Goal: Task Accomplishment & Management: Complete application form

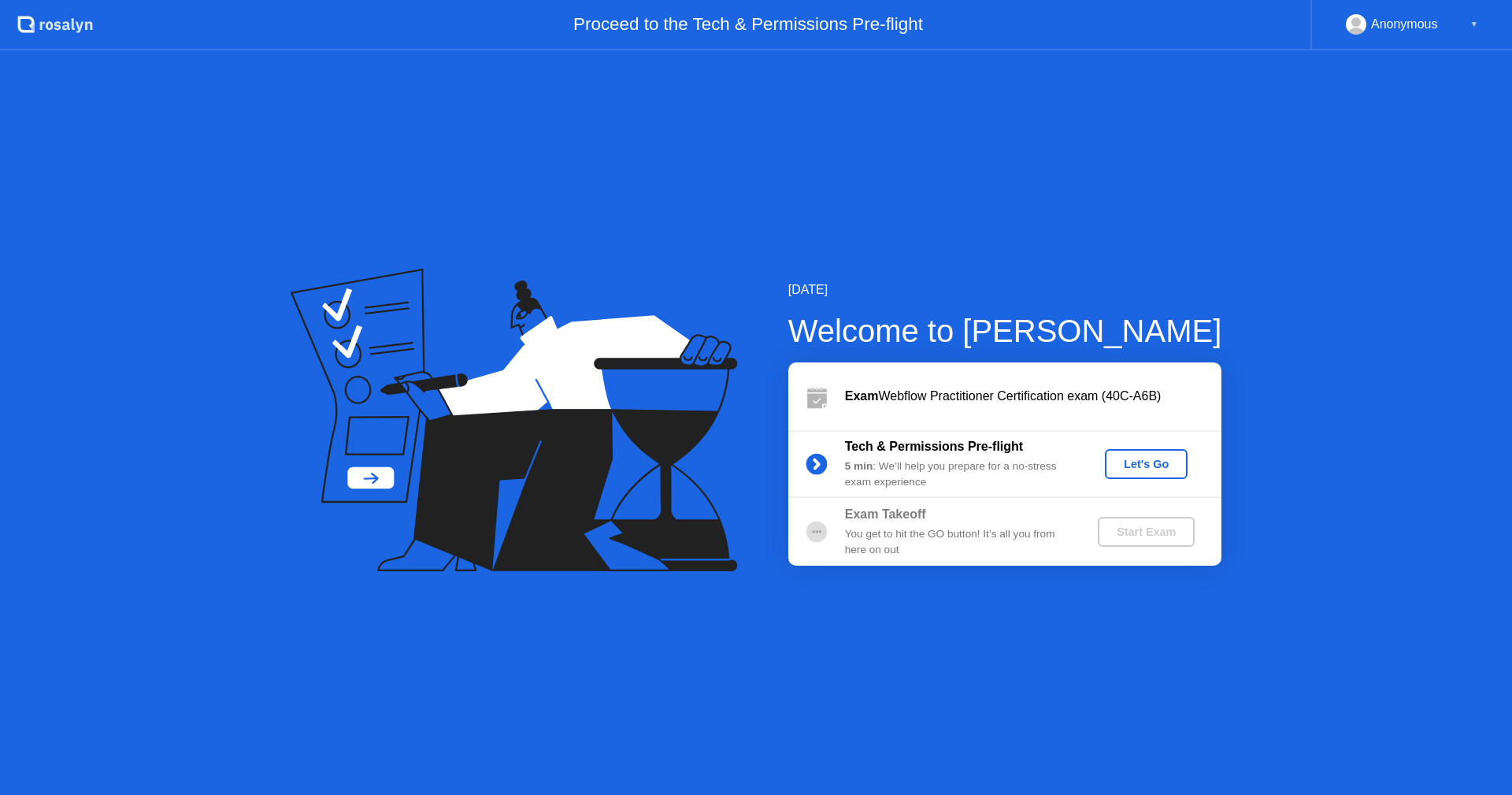
drag, startPoint x: 1011, startPoint y: 398, endPoint x: 1093, endPoint y: 393, distance: 82.2
click at [1093, 393] on div "Exam Webflow Practitioner Certification exam (40C-A6B)" at bounding box center [1033, 397] width 376 height 19
click at [908, 474] on div "5 min : We’ll help you prepare for a no-stress exam experience" at bounding box center [959, 475] width 227 height 32
click at [911, 471] on div "5 min : We’ll help you prepare for a no-stress exam experience" at bounding box center [959, 475] width 227 height 32
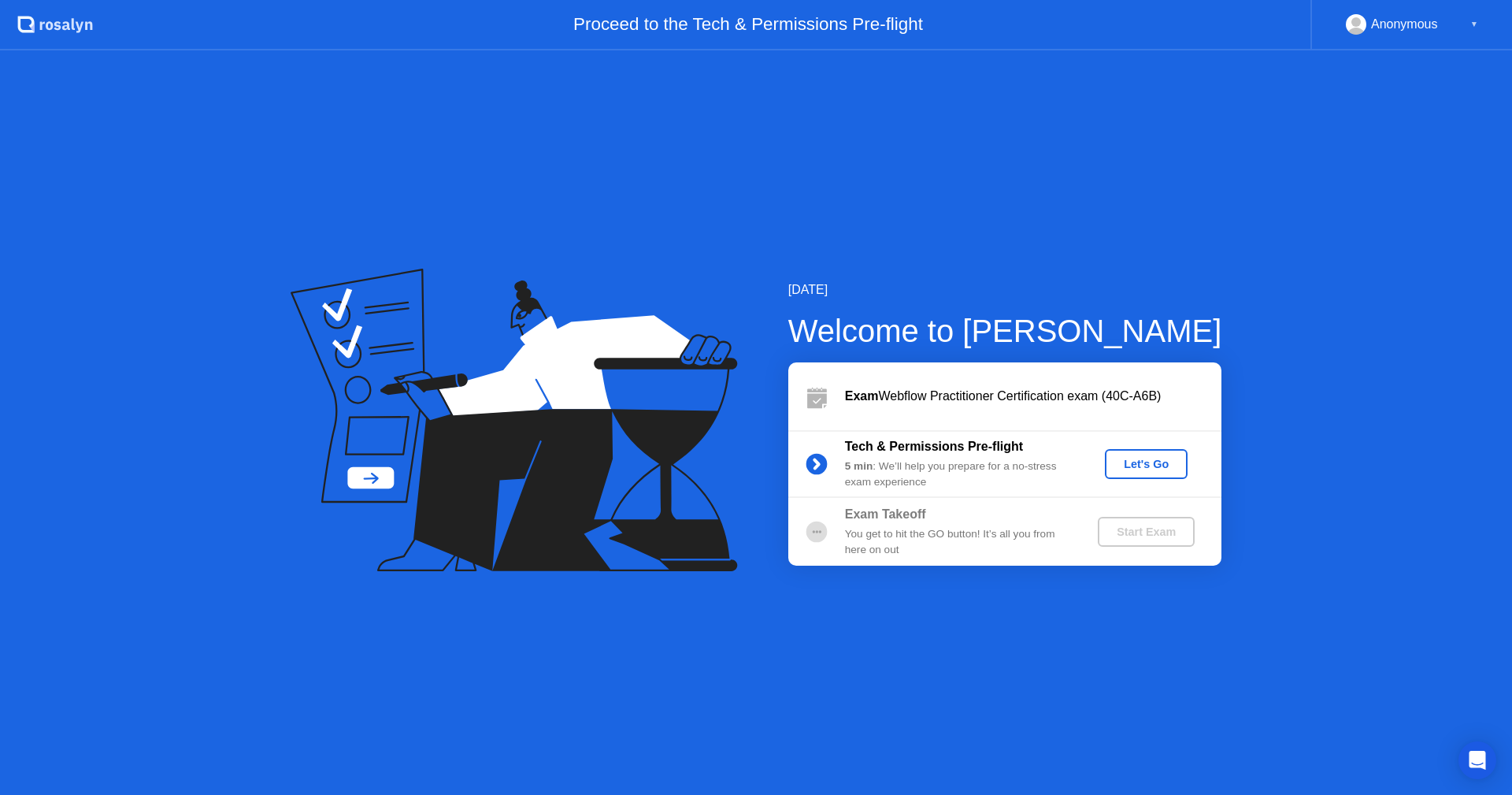
drag, startPoint x: 910, startPoint y: 467, endPoint x: 895, endPoint y: 462, distance: 15.8
drag, startPoint x: 904, startPoint y: 463, endPoint x: 969, endPoint y: 521, distance: 87.1
click at [969, 521] on div "[DATE] Welcome to [PERSON_NAME] Exam Webflow Practitioner Certification exam (4…" at bounding box center [756, 422] width 1512 height 745
click at [1123, 461] on div "Let's Go" at bounding box center [1146, 464] width 70 height 12
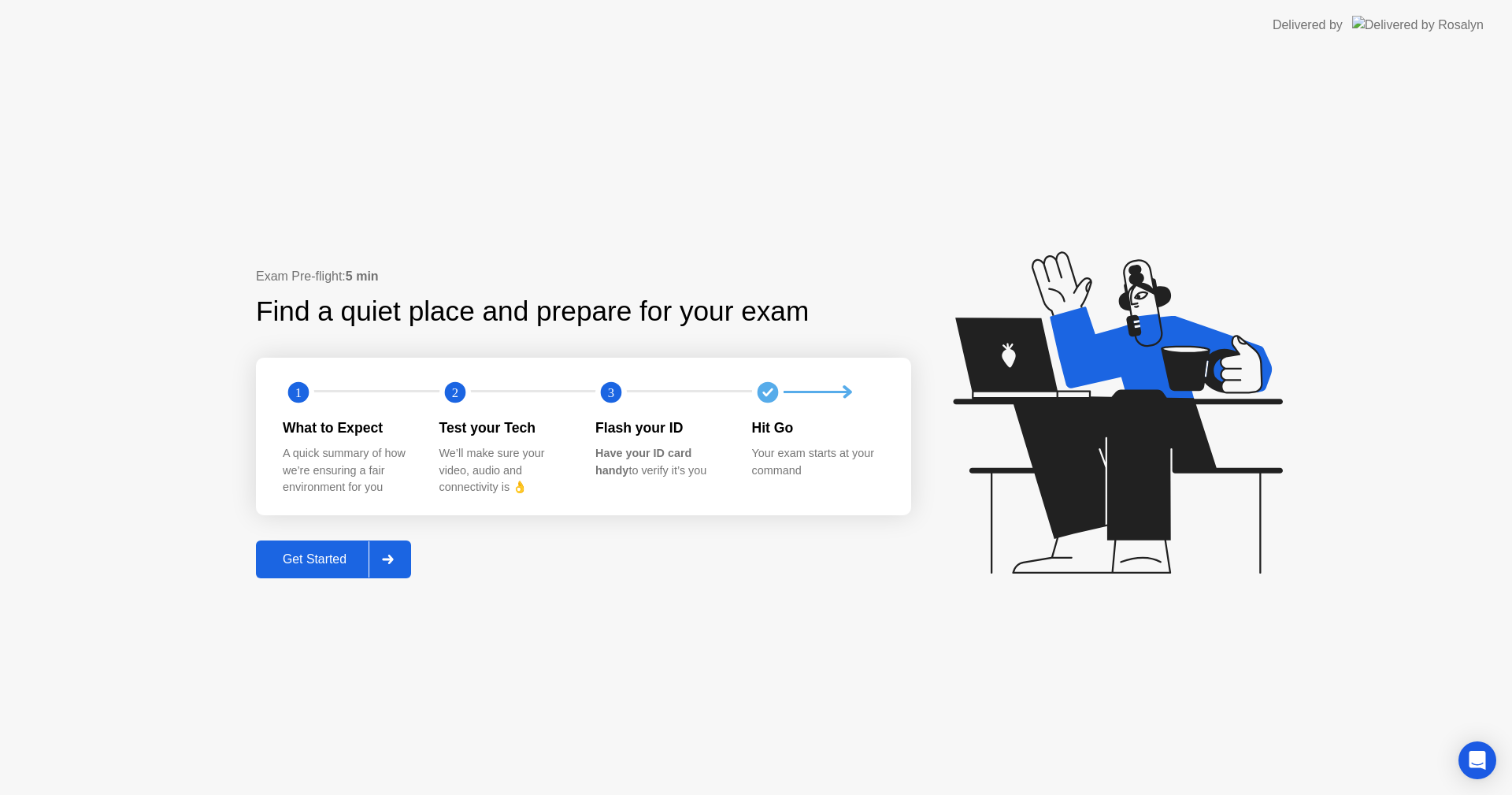
drag, startPoint x: 610, startPoint y: 428, endPoint x: 681, endPoint y: 483, distance: 89.8
click at [681, 483] on div "Flash your ID Have your ID card handy to verify it’s you" at bounding box center [674, 457] width 157 height 79
drag, startPoint x: 295, startPoint y: 275, endPoint x: 347, endPoint y: 272, distance: 52.1
click at [347, 272] on div "Exam Pre-flight: 5 min" at bounding box center [583, 276] width 655 height 19
drag, startPoint x: 282, startPoint y: 436, endPoint x: 360, endPoint y: 489, distance: 94.3
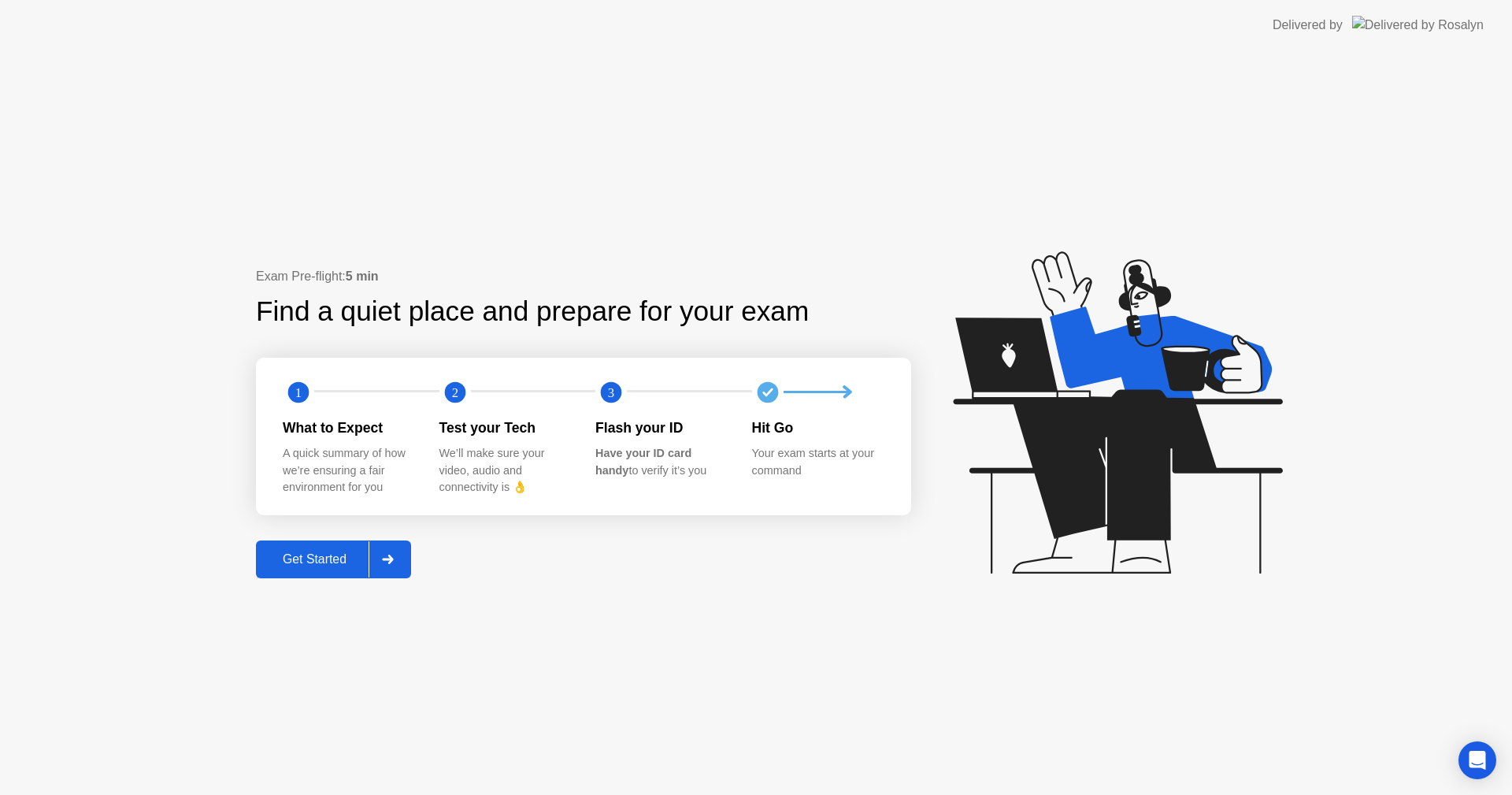
click at [357, 489] on div "What to Expect A quick summary of how we’re ensuring a fair environment for you" at bounding box center [360, 457] width 157 height 79
click at [383, 487] on div "A quick summary of how we’re ensuring a fair environment for you" at bounding box center [348, 470] width 132 height 51
click at [384, 487] on div "A quick summary of how we’re ensuring a fair environment for you" at bounding box center [348, 470] width 132 height 51
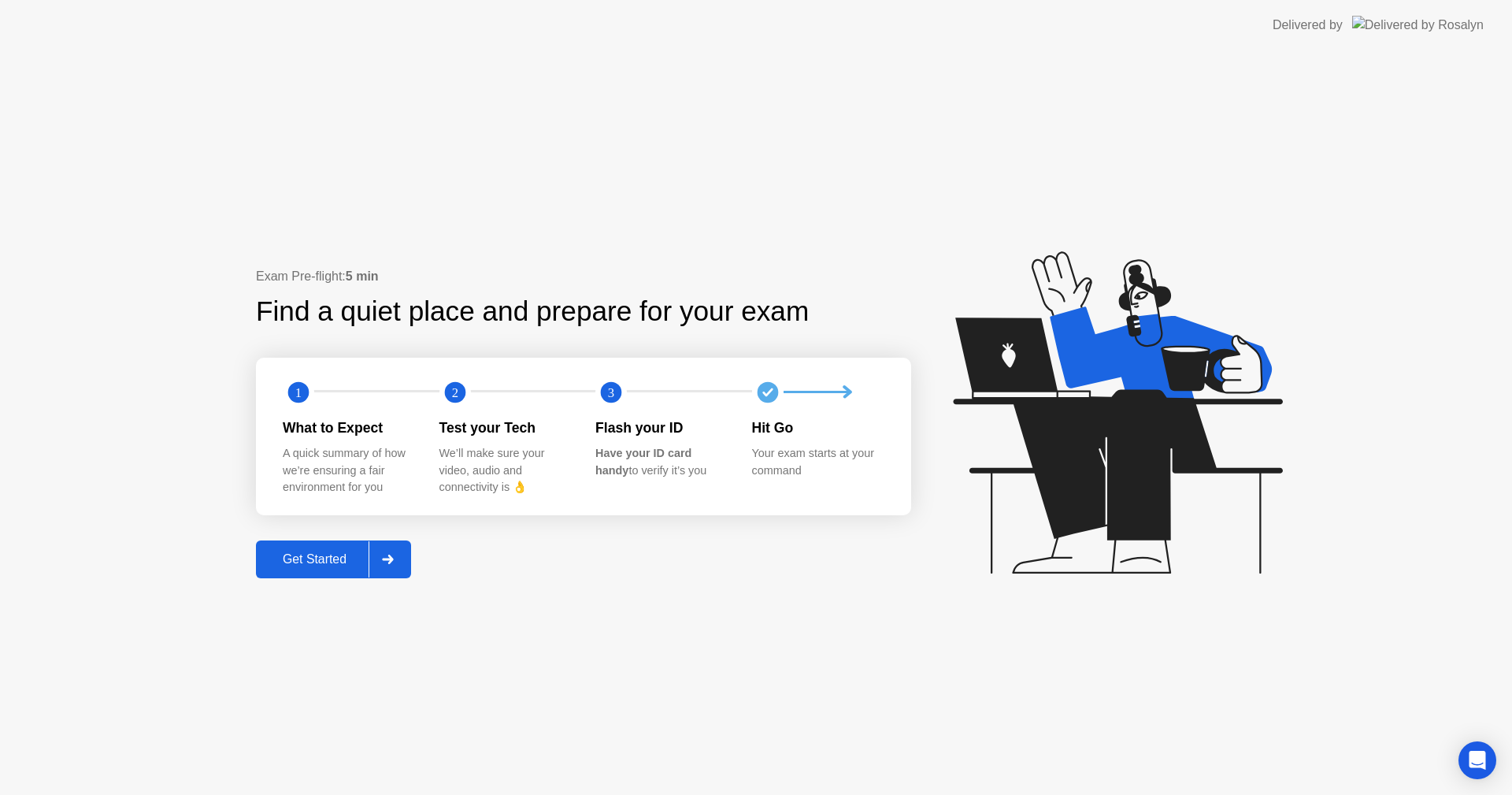
click at [384, 487] on div "A quick summary of how we’re ensuring a fair environment for you" at bounding box center [348, 470] width 132 height 51
click at [384, 486] on div "A quick summary of how we’re ensuring a fair environment for you" at bounding box center [348, 470] width 132 height 51
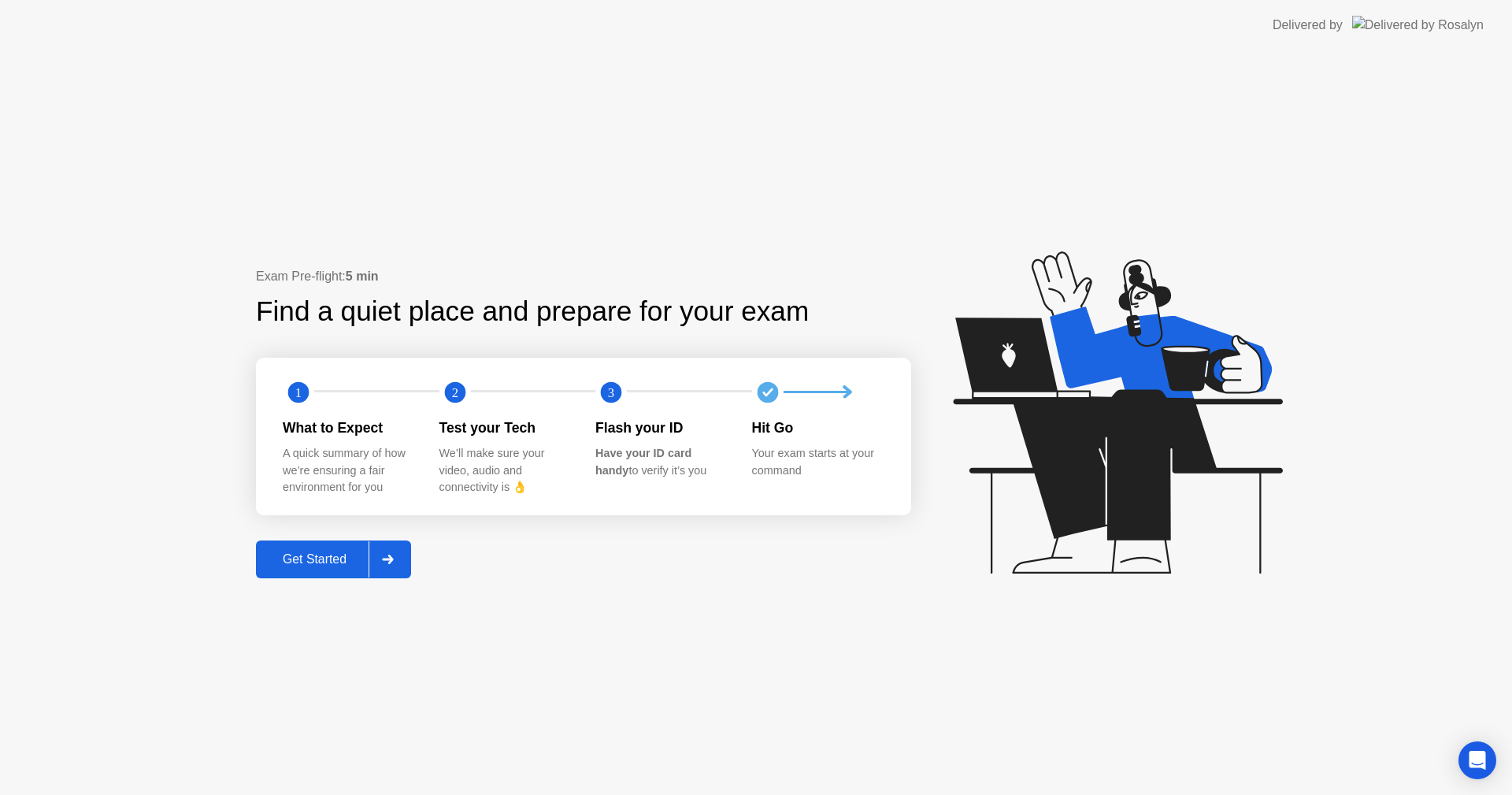
click at [384, 486] on div "A quick summary of how we’re ensuring a fair environment for you" at bounding box center [348, 470] width 132 height 51
click at [384, 485] on div "A quick summary of how we’re ensuring a fair environment for you" at bounding box center [348, 470] width 132 height 51
click at [382, 484] on div "A quick summary of how we’re ensuring a fair environment for you" at bounding box center [348, 470] width 132 height 51
click at [383, 483] on div "A quick summary of how we’re ensuring a fair environment for you" at bounding box center [348, 470] width 132 height 51
click at [384, 483] on div "A quick summary of how we’re ensuring a fair environment for you" at bounding box center [348, 470] width 132 height 51
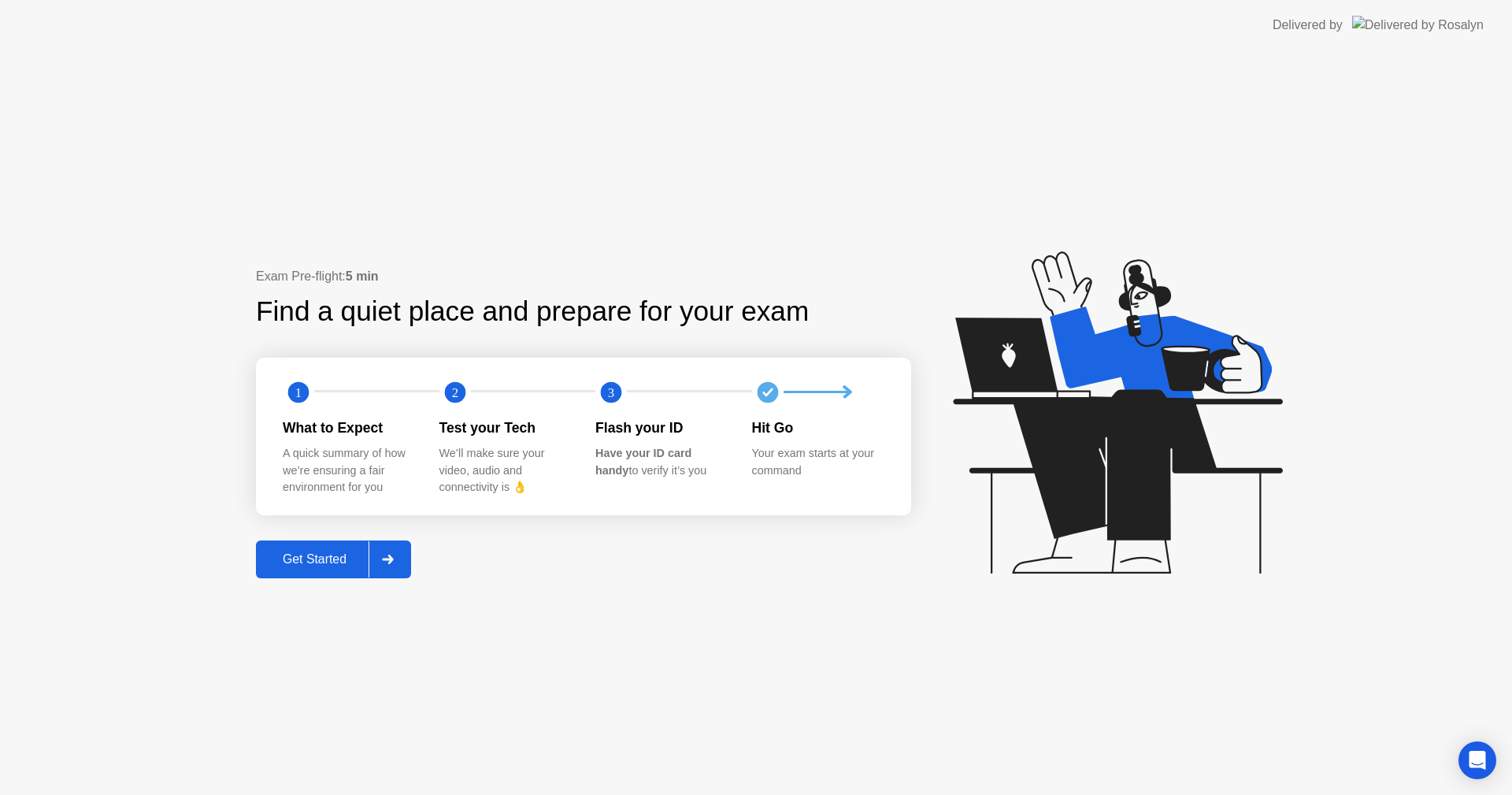
drag, startPoint x: 656, startPoint y: 455, endPoint x: 714, endPoint y: 470, distance: 59.9
click at [731, 487] on div "1 2 3 What to Expect A quick summary of how we’re ensuring a fair environment f…" at bounding box center [583, 437] width 655 height 158
click at [713, 469] on div "Have your ID card handy to verify it’s you" at bounding box center [661, 462] width 132 height 34
click at [400, 562] on div at bounding box center [387, 559] width 38 height 36
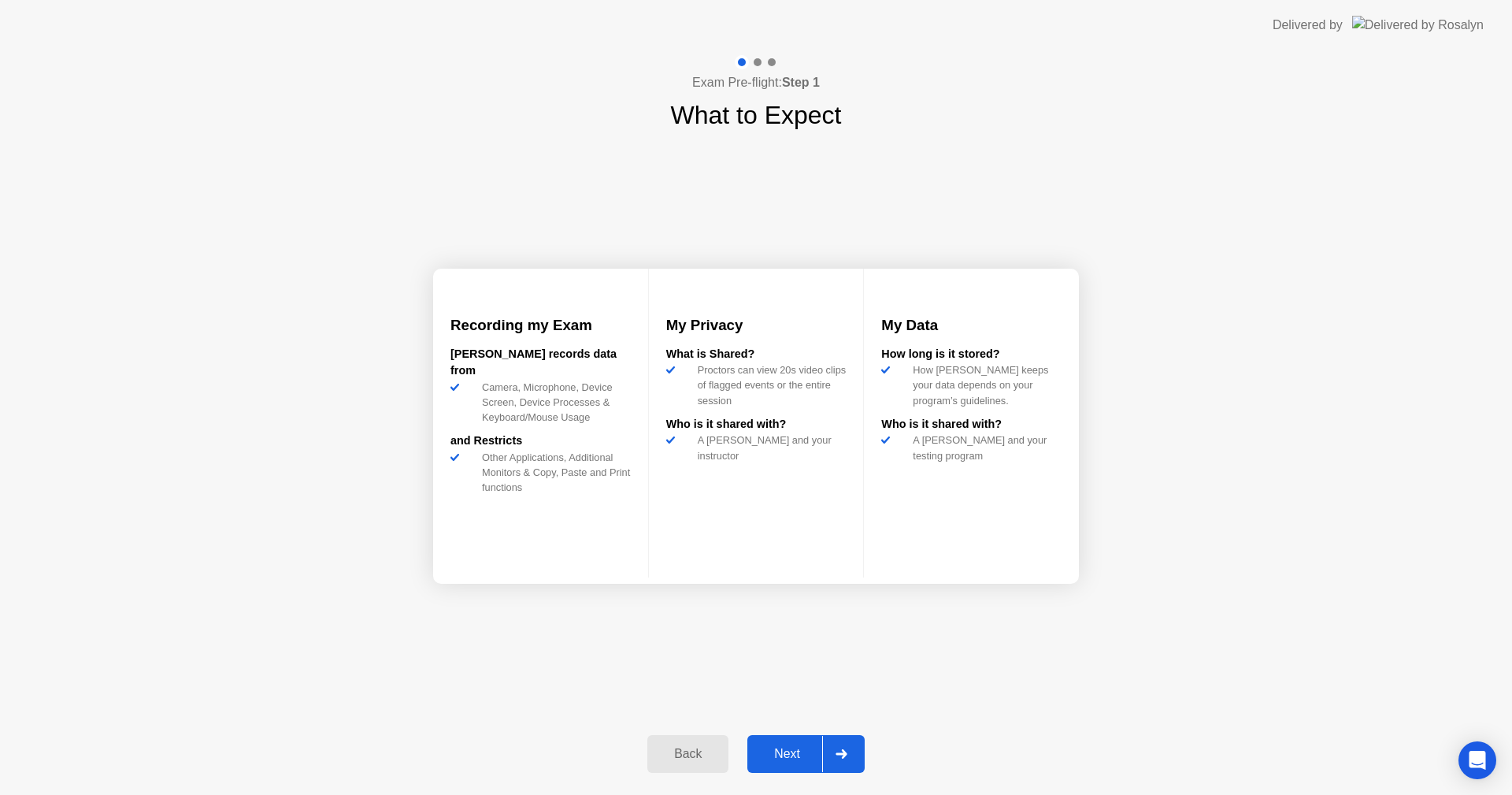
click at [946, 363] on div "How long is it stored?" at bounding box center [972, 355] width 181 height 18
click at [835, 756] on div at bounding box center [841, 754] width 38 height 36
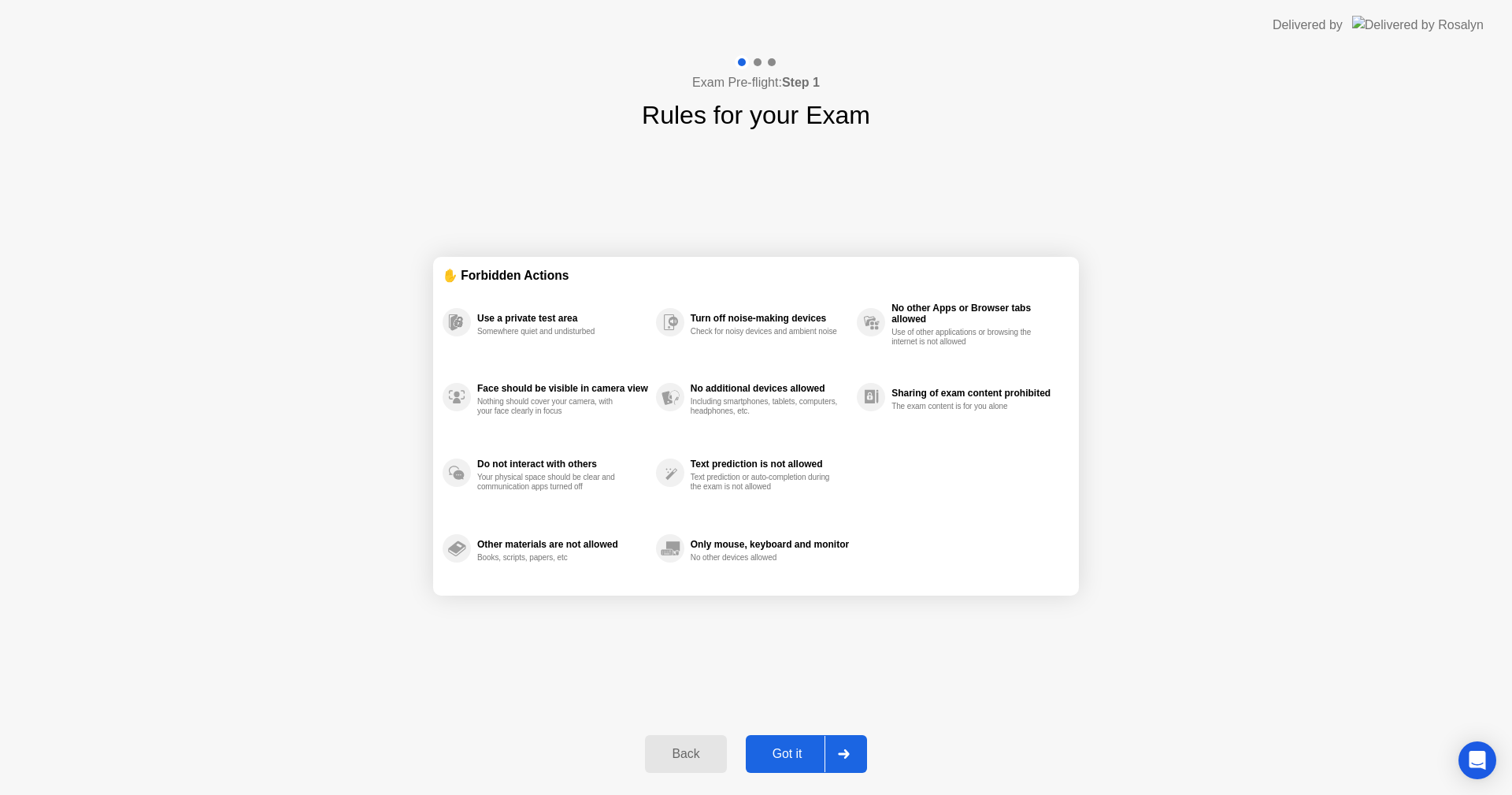
click at [842, 763] on div at bounding box center [843, 754] width 38 height 36
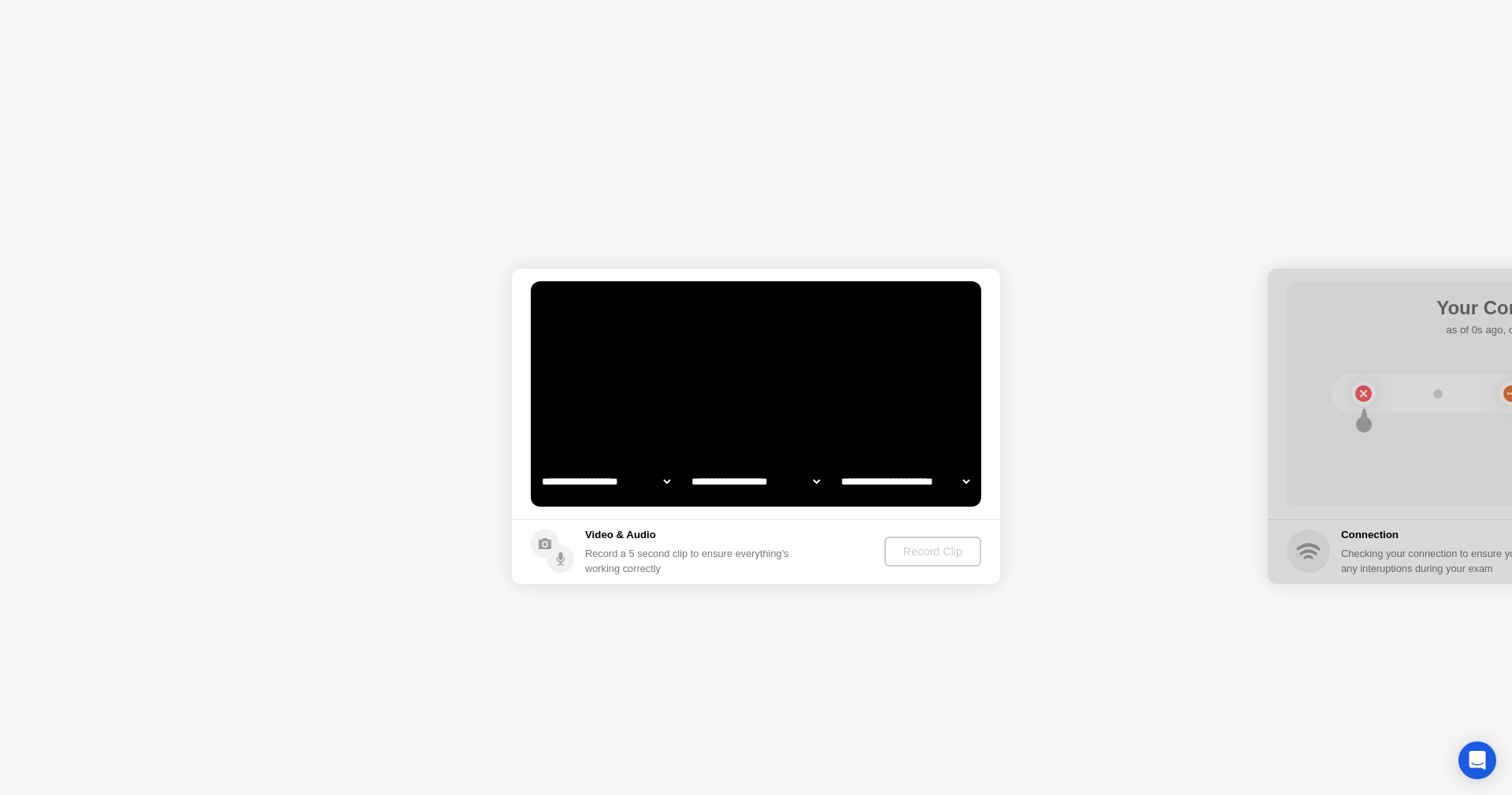
select select "**********"
select select "*******"
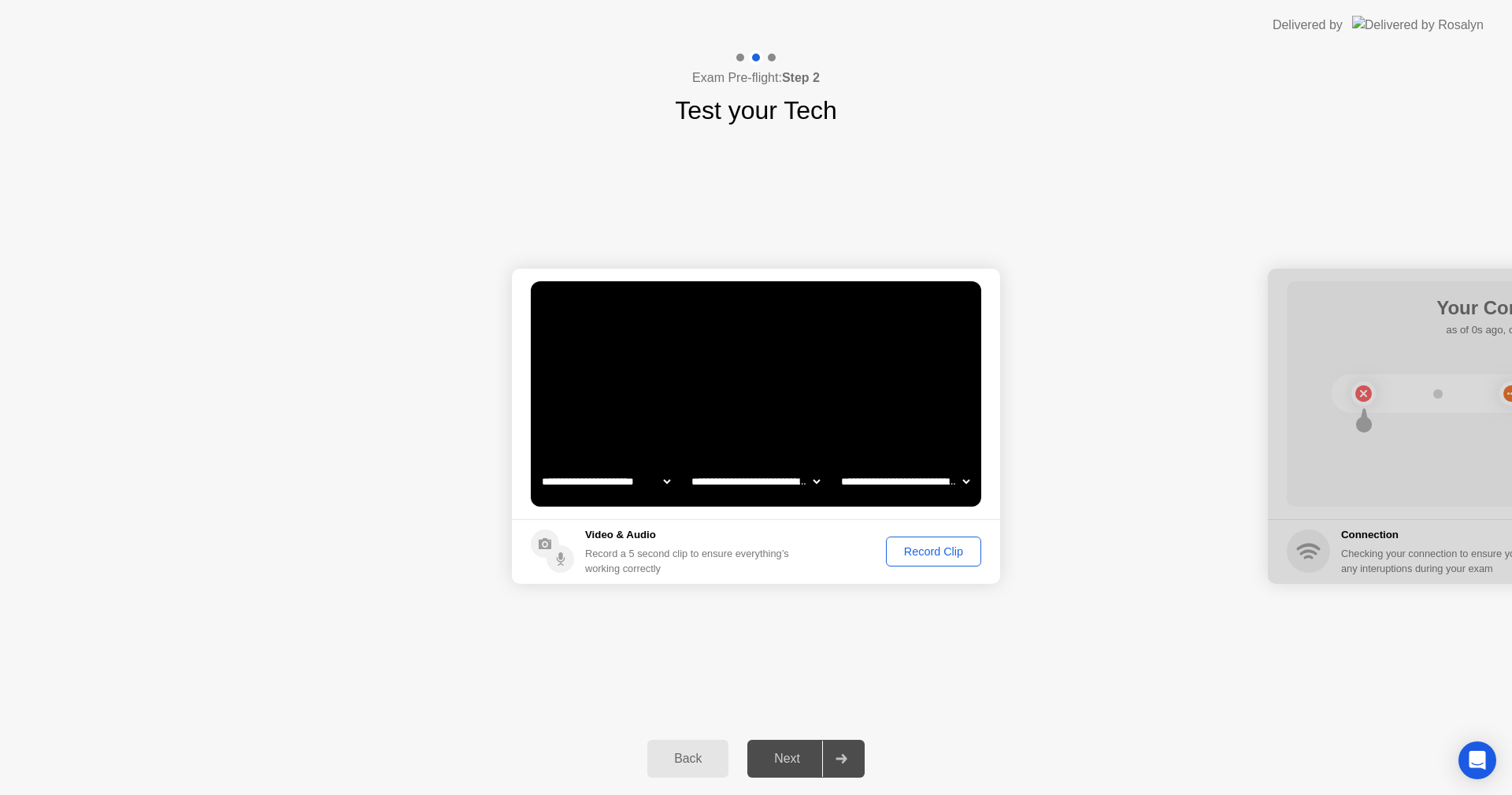
click at [961, 554] on div "Record Clip" at bounding box center [934, 551] width 84 height 12
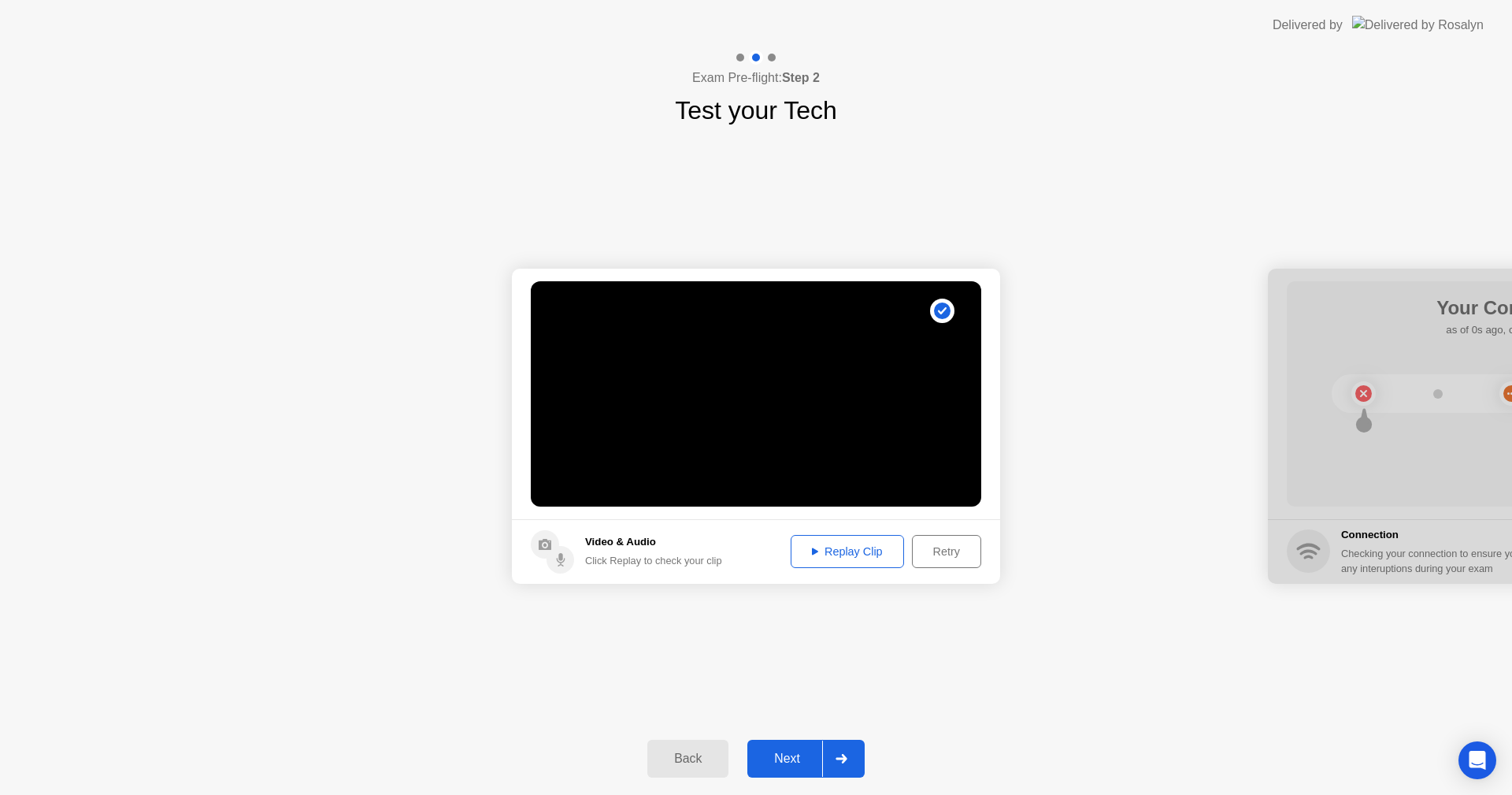
click at [865, 551] on div "Replay Clip" at bounding box center [847, 551] width 103 height 12
click at [868, 549] on div "Replay Clip" at bounding box center [847, 551] width 103 height 12
click at [868, 561] on button "Replay Clip" at bounding box center [847, 552] width 113 height 33
click at [852, 756] on div at bounding box center [841, 758] width 38 height 36
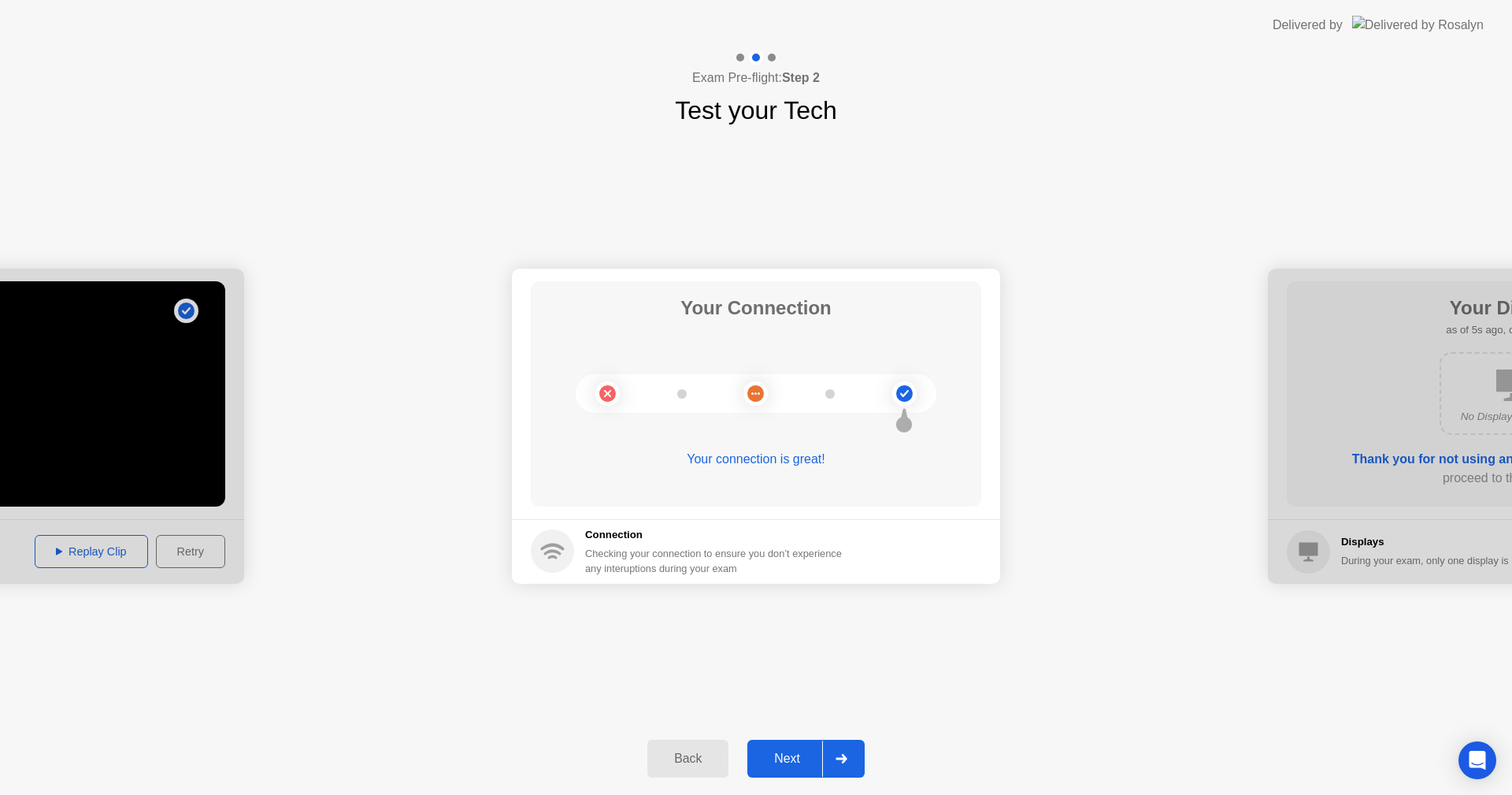
click at [854, 749] on div at bounding box center [841, 758] width 38 height 36
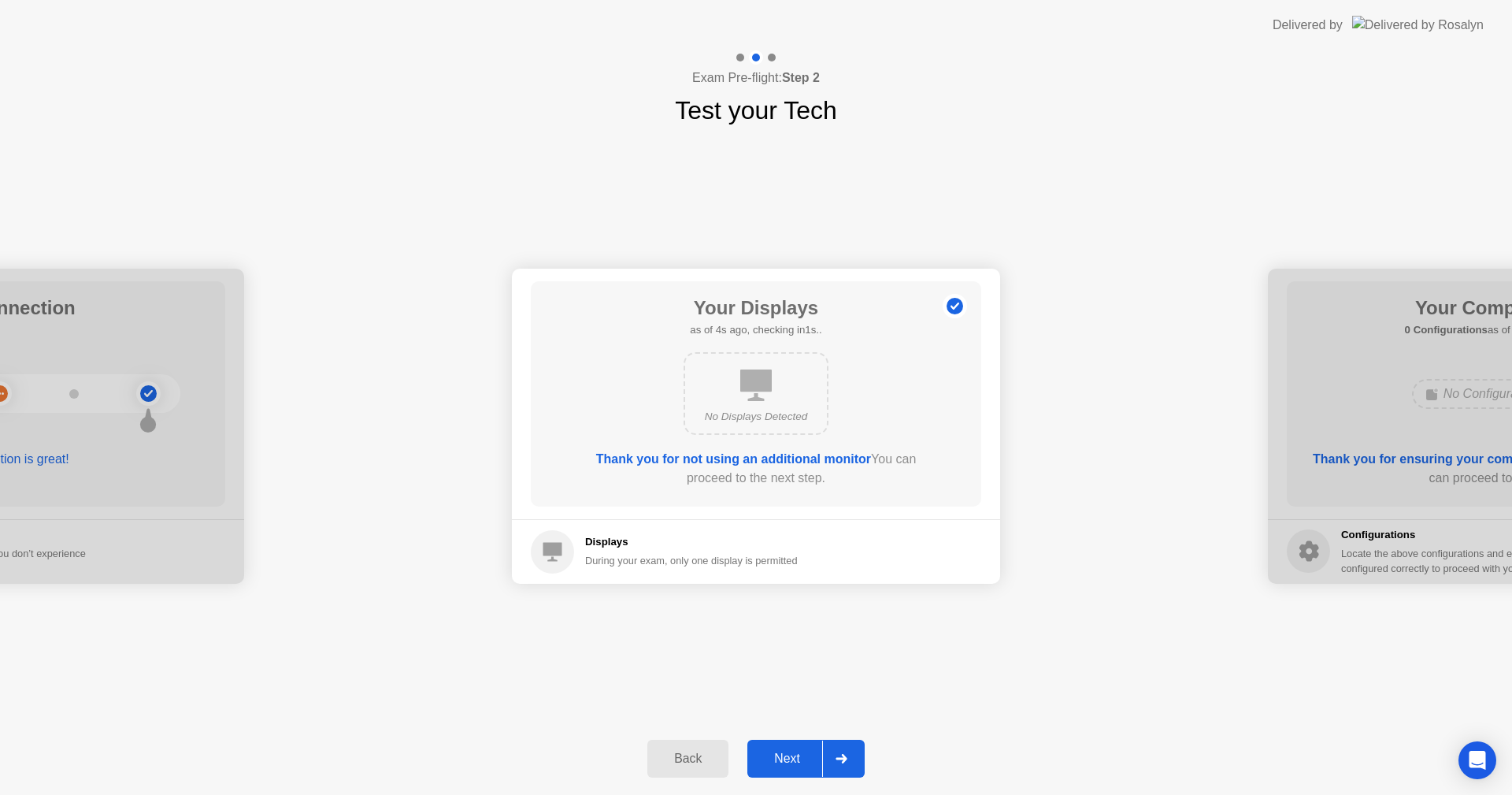
drag, startPoint x: 847, startPoint y: 747, endPoint x: 845, endPoint y: 758, distance: 11.2
click at [847, 761] on div at bounding box center [841, 758] width 38 height 36
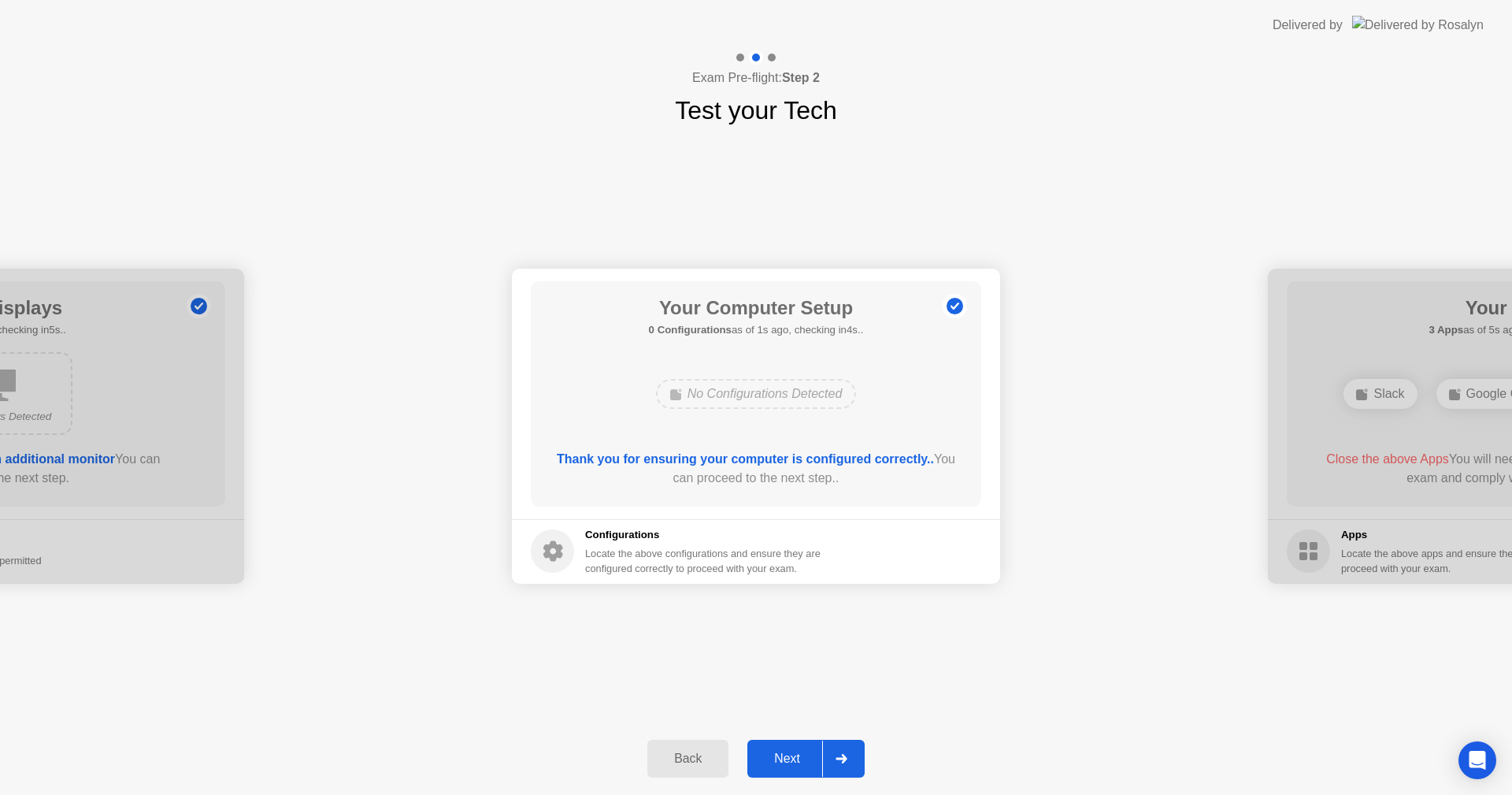
click at [854, 770] on div at bounding box center [841, 758] width 38 height 36
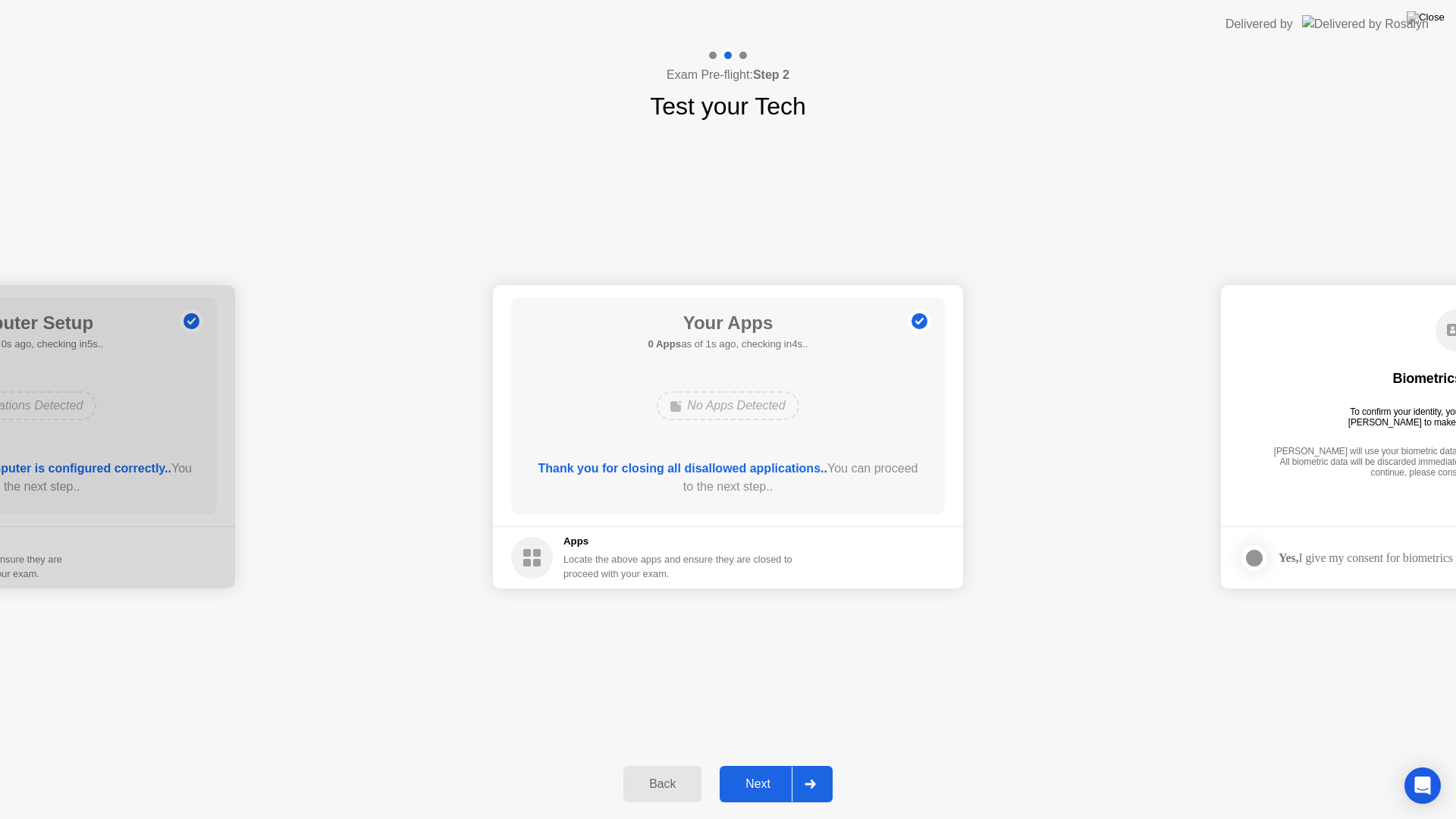
click at [815, 764] on icon at bounding box center [810, 784] width 11 height 9
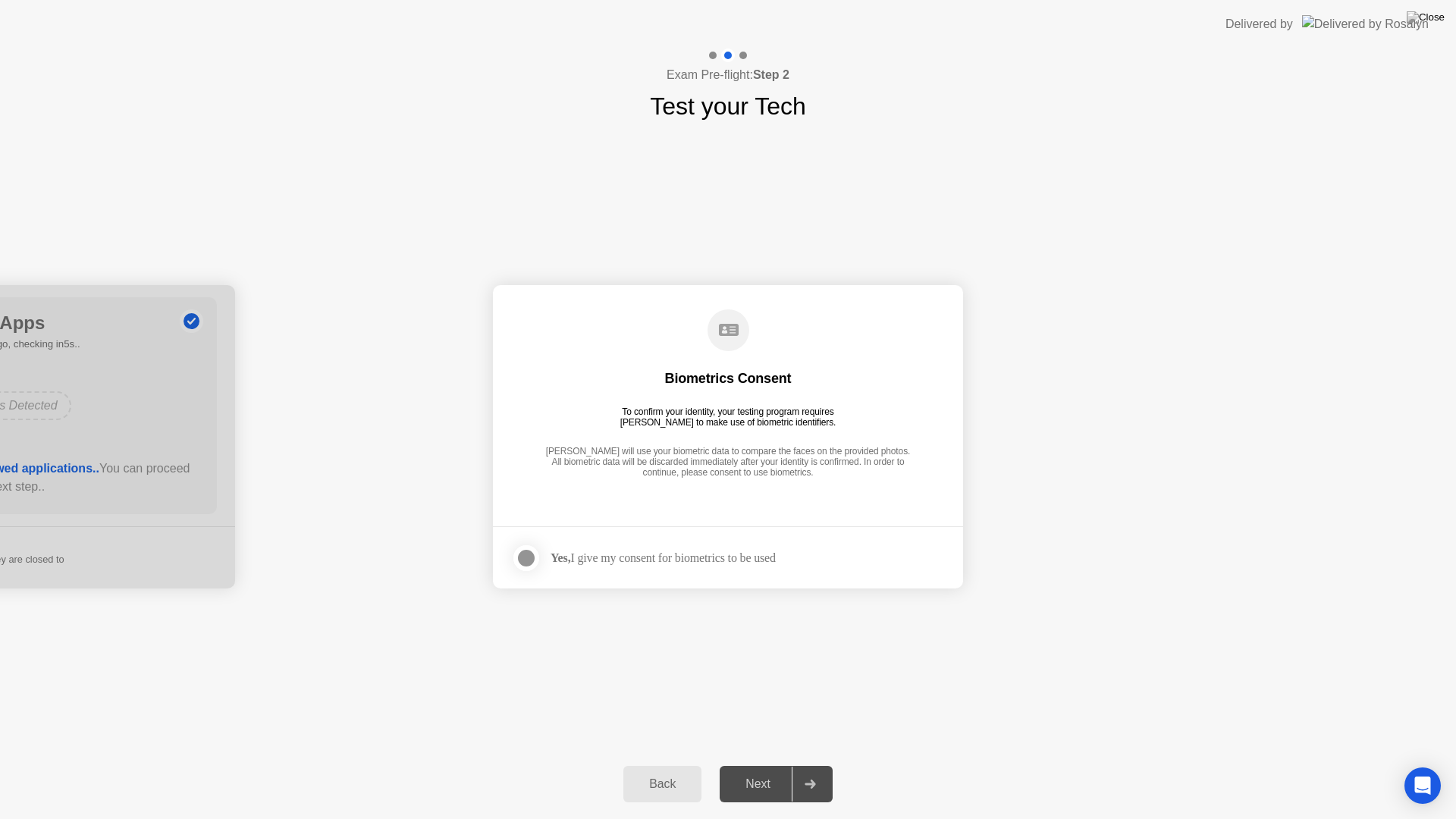
click at [525, 557] on div at bounding box center [526, 558] width 19 height 19
click at [815, 764] on div at bounding box center [810, 784] width 36 height 35
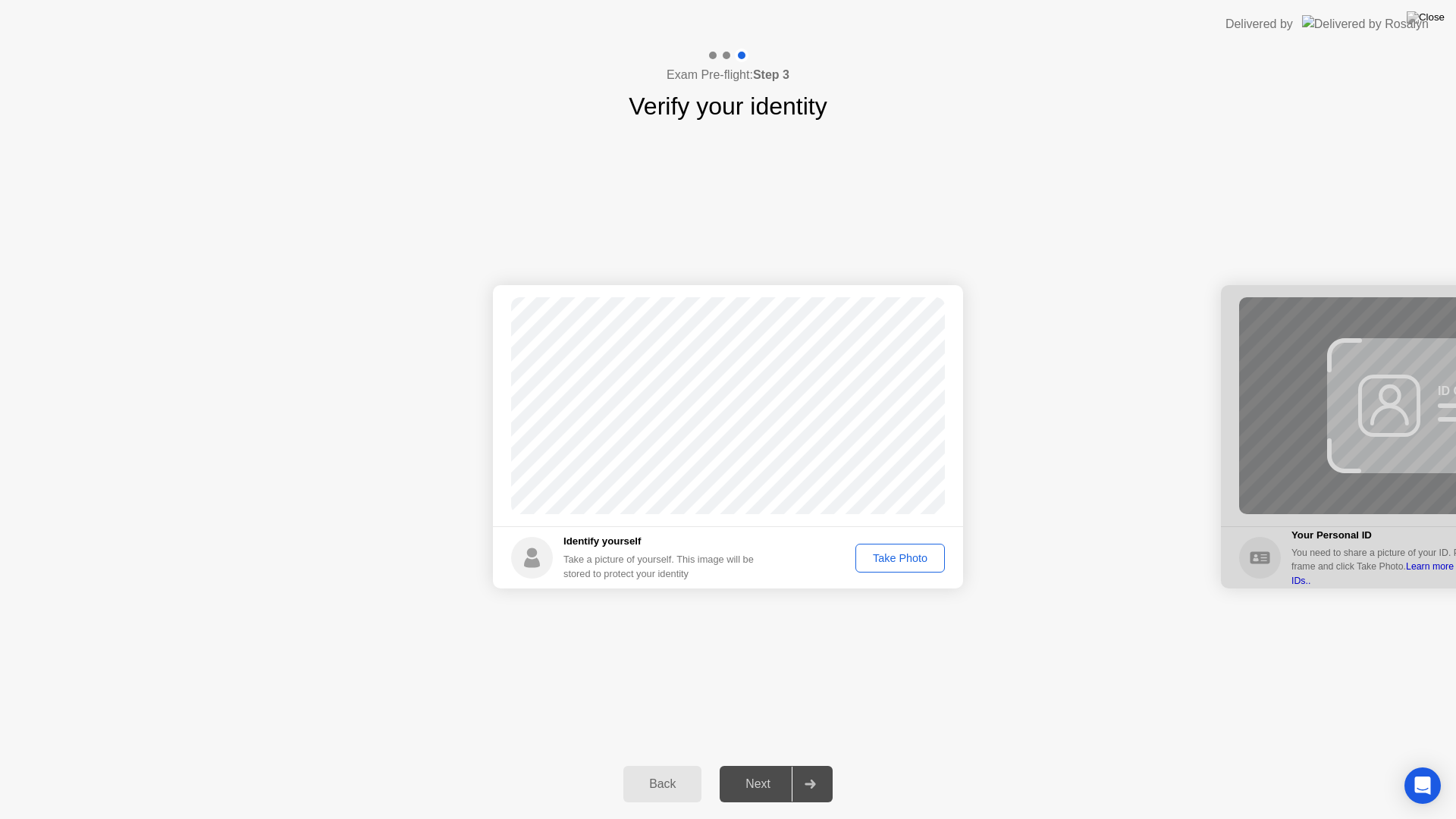
click at [903, 561] on div "Take Photo" at bounding box center [899, 558] width 79 height 12
click at [822, 764] on div at bounding box center [810, 784] width 36 height 35
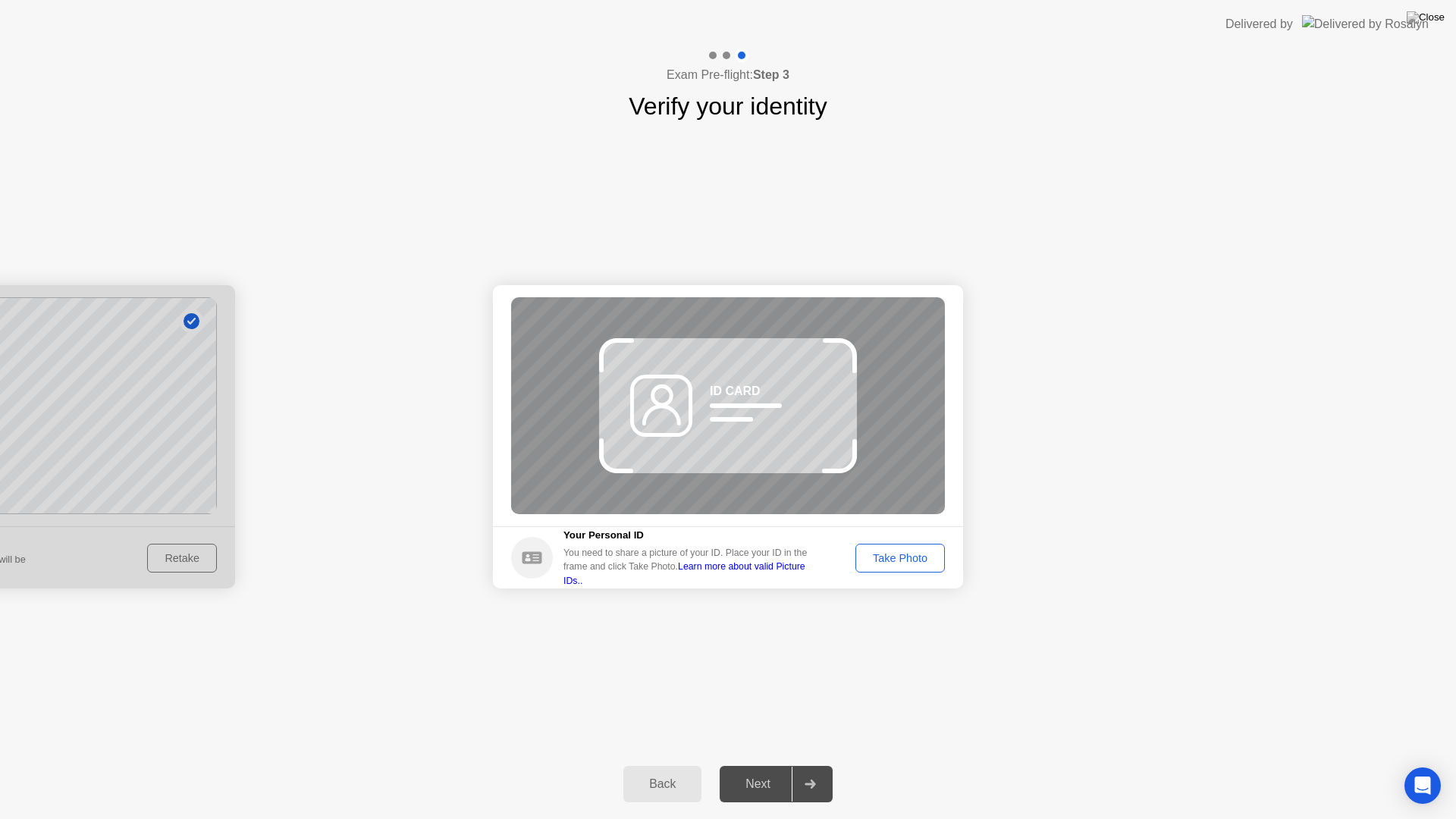
click at [792, 572] on link "Learn more about valid Picture IDs.." at bounding box center [684, 573] width 242 height 24
